Goal: Information Seeking & Learning: Find specific fact

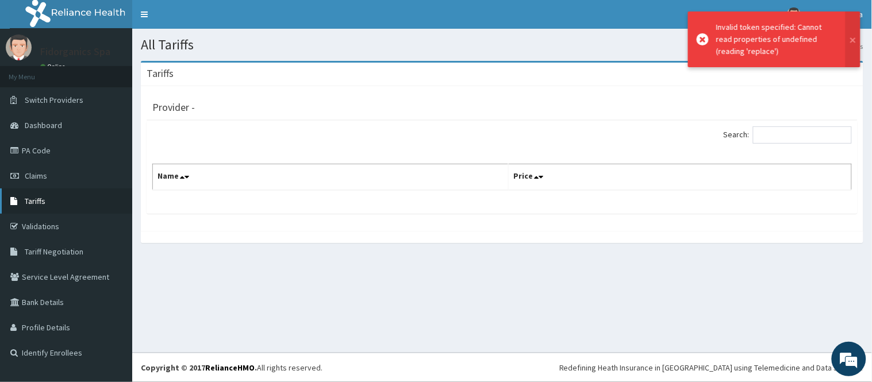
click at [32, 203] on span "Tariffs" at bounding box center [35, 201] width 21 height 10
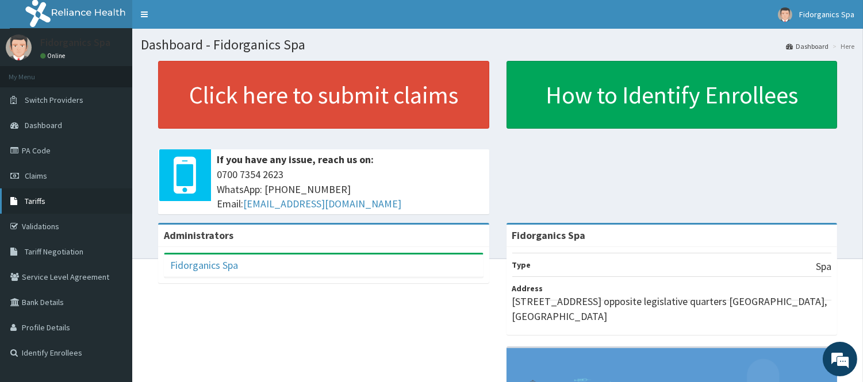
click at [38, 197] on span "Tariffs" at bounding box center [35, 201] width 21 height 10
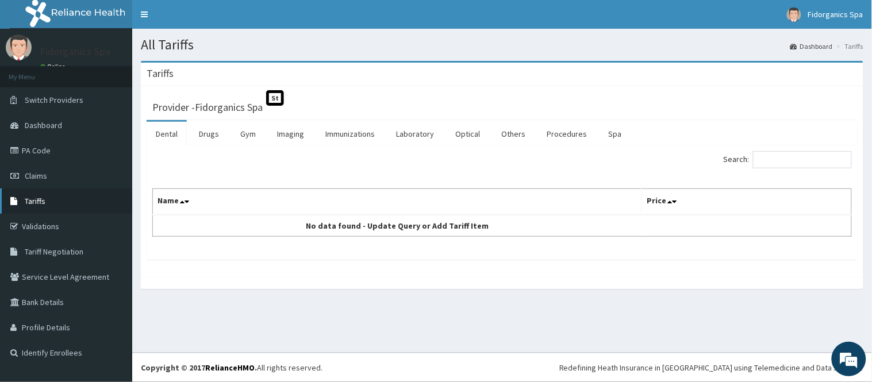
click at [42, 207] on link "Tariffs" at bounding box center [66, 201] width 132 height 25
click at [611, 135] on link "Spa" at bounding box center [615, 134] width 32 height 24
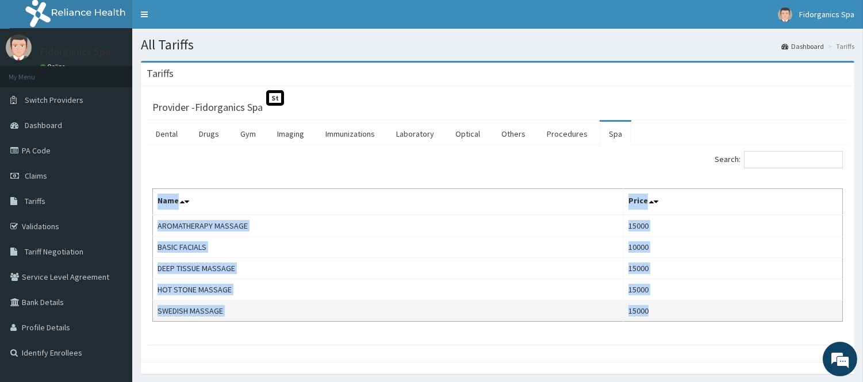
drag, startPoint x: 156, startPoint y: 213, endPoint x: 656, endPoint y: 320, distance: 510.7
click at [656, 320] on table "Name Price AROMATHERAPY MASSAGE 15000 BASIC FACIALS 10000 DEEP TISSUE MASSAGE 1…" at bounding box center [497, 255] width 690 height 133
copy table "Name Price AROMATHERAPY MASSAGE 15000 BASIC FACIALS 10000 DEEP TISSUE MASSAGE 1…"
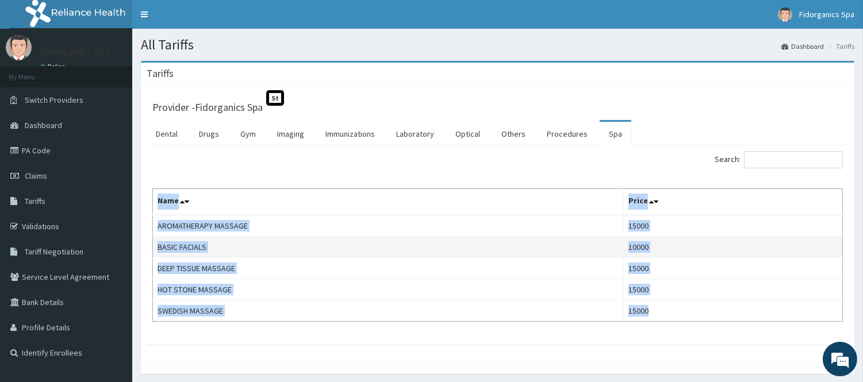
click at [693, 246] on td "10000" at bounding box center [732, 247] width 219 height 21
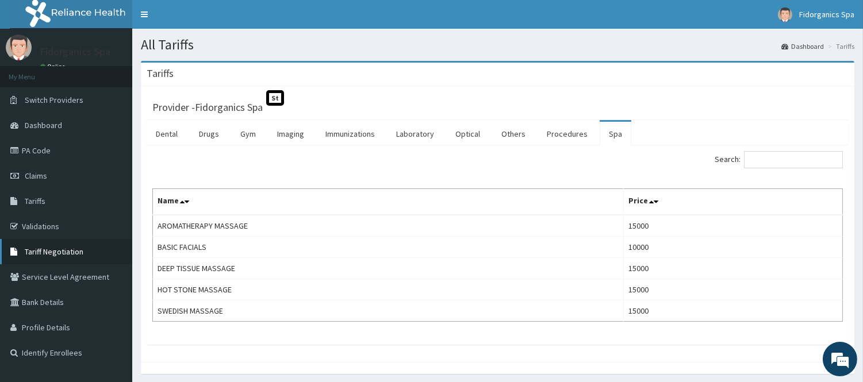
click at [51, 251] on span "Tariff Negotiation" at bounding box center [54, 252] width 59 height 10
